Goal: Task Accomplishment & Management: Manage account settings

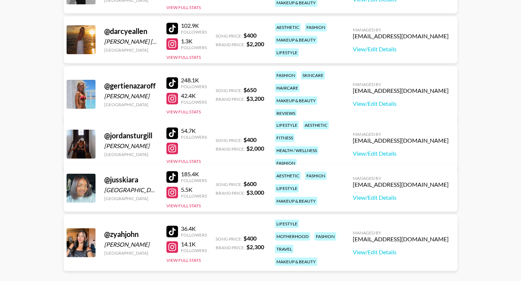
scroll to position [144, 0]
click at [396, 198] on link "View/Edit Details" at bounding box center [401, 197] width 96 height 7
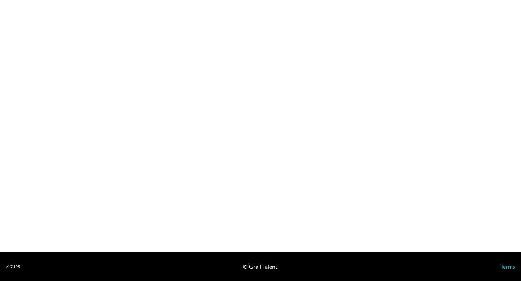
select select "USD"
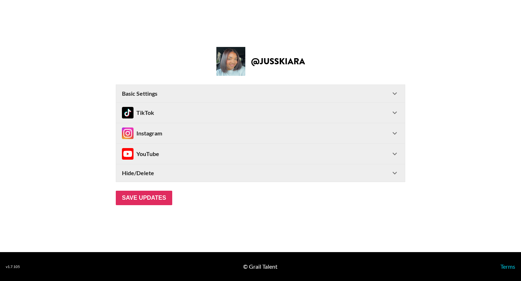
click at [395, 133] on icon at bounding box center [395, 133] width 4 height 3
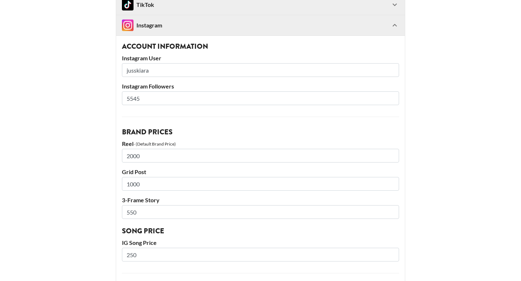
scroll to position [100, 0]
